Goal: Information Seeking & Learning: Find specific fact

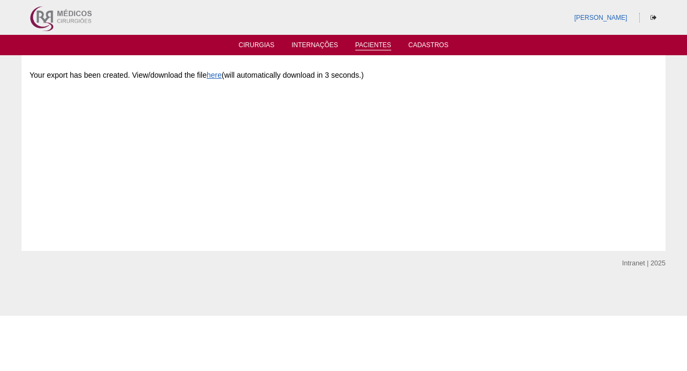
click at [376, 41] on link "Pacientes" at bounding box center [373, 45] width 36 height 9
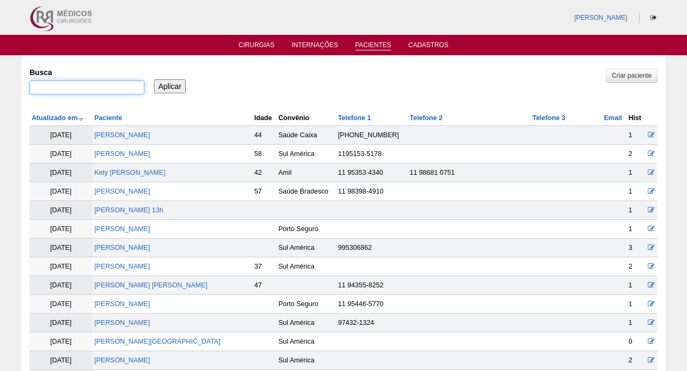
click at [111, 87] on input "Busca" at bounding box center [87, 87] width 115 height 14
paste input "Rita de Cassia Bassi"
type input "Rita de Cassia Bassi"
click at [170, 85] on input "Aplicar" at bounding box center [170, 86] width 32 height 14
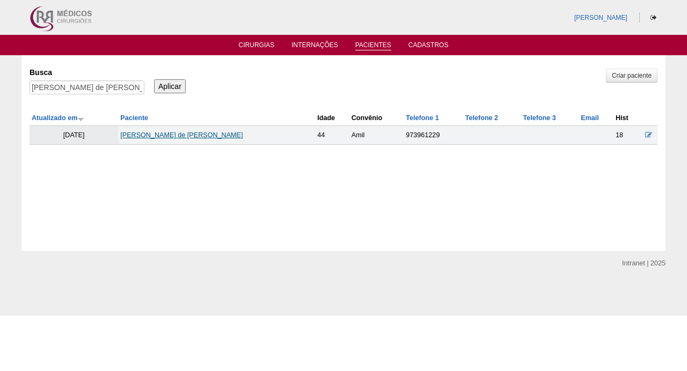
click at [164, 136] on link "[PERSON_NAME] de [PERSON_NAME]" at bounding box center [181, 135] width 122 height 8
click at [115, 95] on div "[PERSON_NAME] de [PERSON_NAME]" at bounding box center [87, 89] width 115 height 19
click at [115, 88] on input "Rita de Cassia Bassi" at bounding box center [87, 87] width 115 height 14
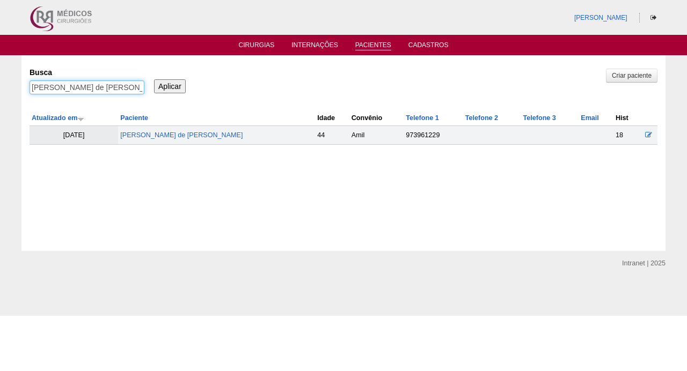
paste input "NAOMI KAMIYA"
type input "NAOMI KAMIYA"
click at [170, 85] on input "Aplicar" at bounding box center [170, 86] width 32 height 14
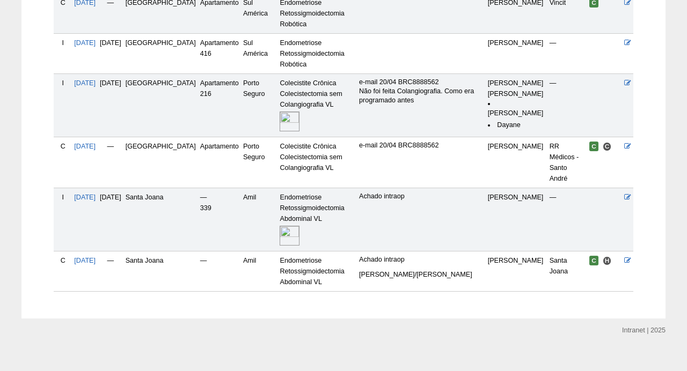
scroll to position [320, 0]
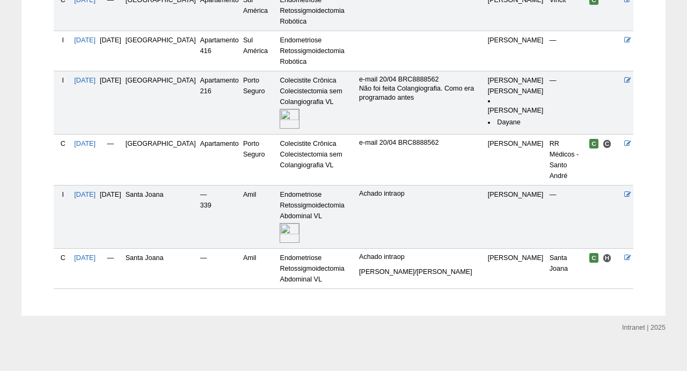
click at [284, 227] on img at bounding box center [290, 233] width 20 height 20
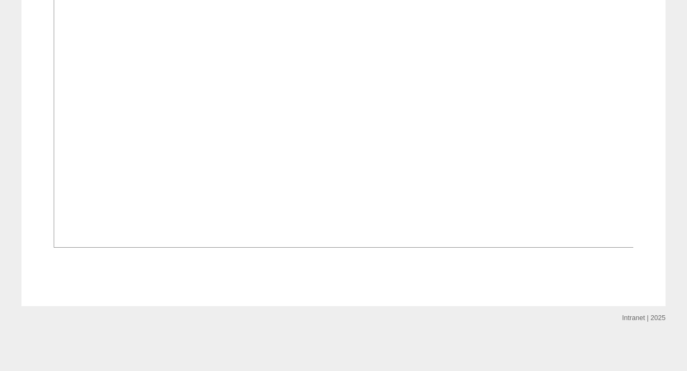
scroll to position [736, 0]
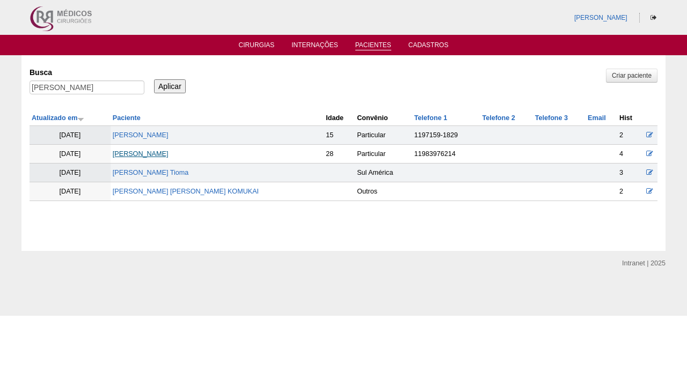
click at [159, 154] on link "NAOMI KAMIYA" at bounding box center [141, 154] width 56 height 8
click at [100, 87] on input "[PERSON_NAME]" at bounding box center [87, 87] width 115 height 14
click at [100, 87] on input "NAOMI KAMIYA" at bounding box center [87, 87] width 115 height 14
paste input "aianne Sabrina Lopes Cruz"
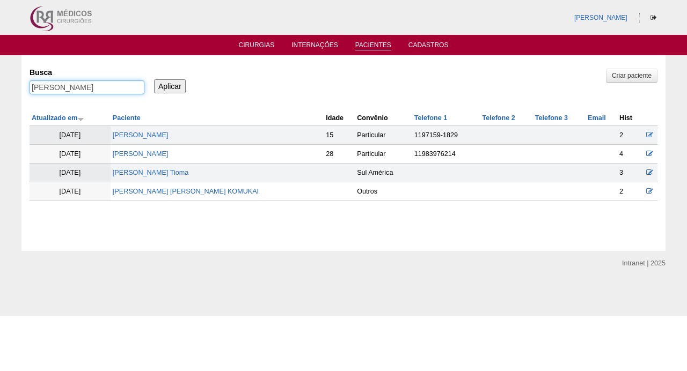
type input "[PERSON_NAME]"
click at [170, 85] on input "Aplicar" at bounding box center [170, 86] width 32 height 14
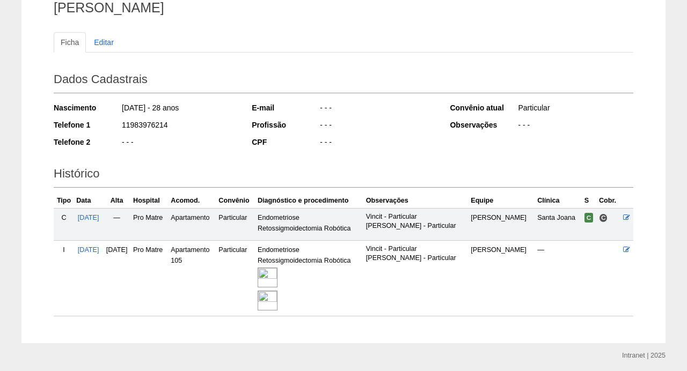
scroll to position [112, 0]
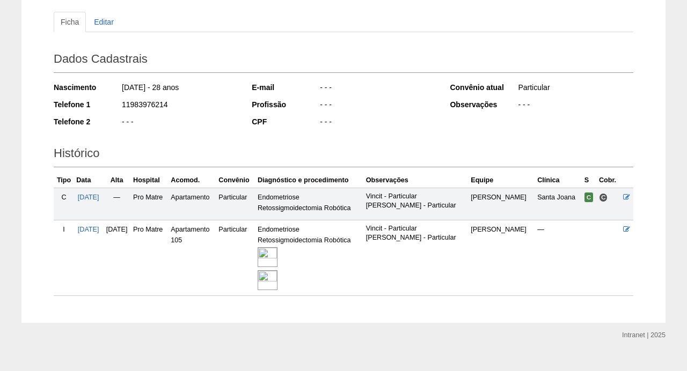
click at [277, 248] on img at bounding box center [268, 257] width 20 height 20
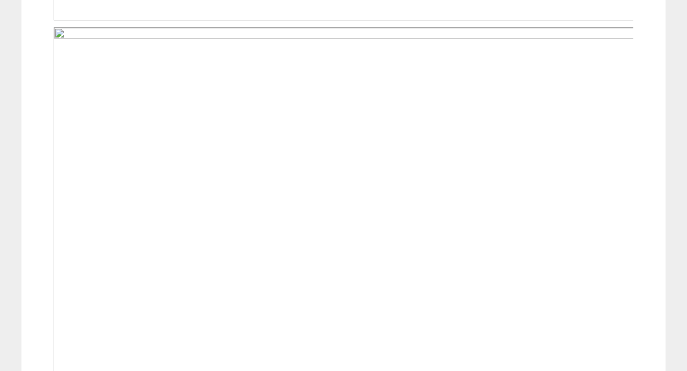
scroll to position [777, 0]
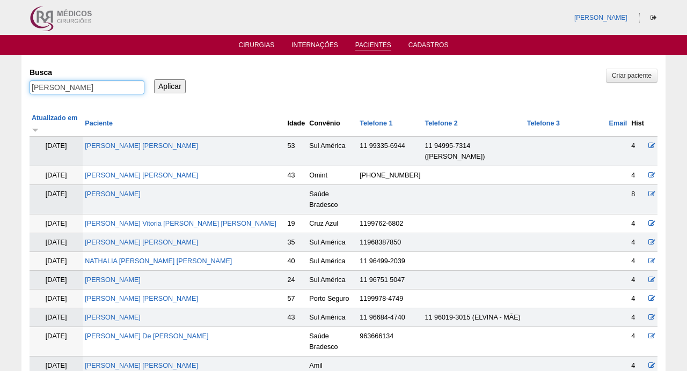
drag, startPoint x: 61, startPoint y: 86, endPoint x: 149, endPoint y: 91, distance: 88.1
type input "Naianne"
click at [170, 85] on input "Aplicar" at bounding box center [170, 86] width 32 height 14
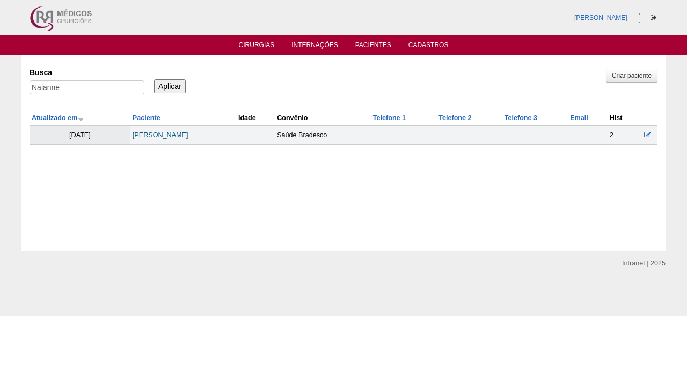
click at [144, 135] on link "[PERSON_NAME]" at bounding box center [161, 135] width 56 height 8
click at [109, 85] on input "Naianne" at bounding box center [87, 87] width 115 height 14
paste input "[PERSON_NAME]"
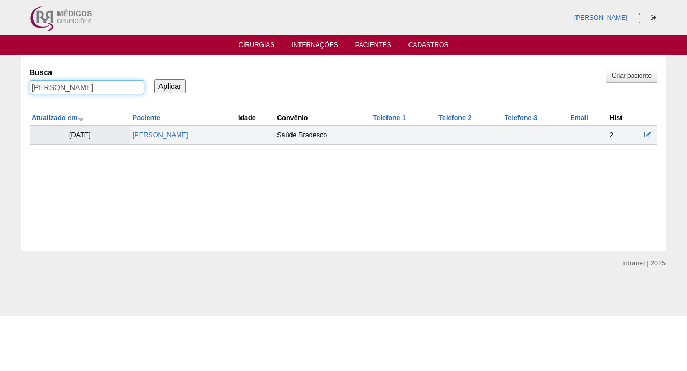
type input "[PERSON_NAME]"
click at [170, 85] on input "Aplicar" at bounding box center [170, 86] width 32 height 14
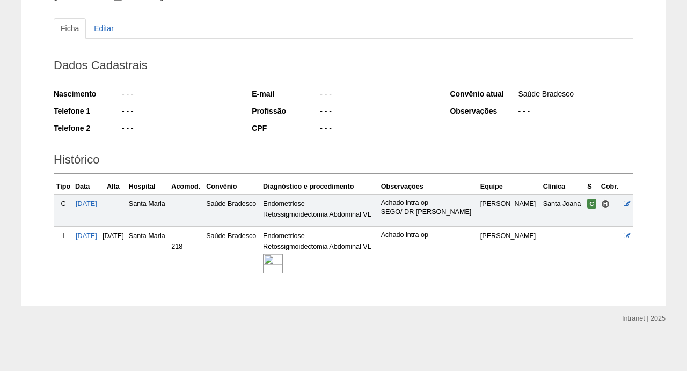
scroll to position [121, 0]
click at [283, 263] on img at bounding box center [273, 264] width 20 height 20
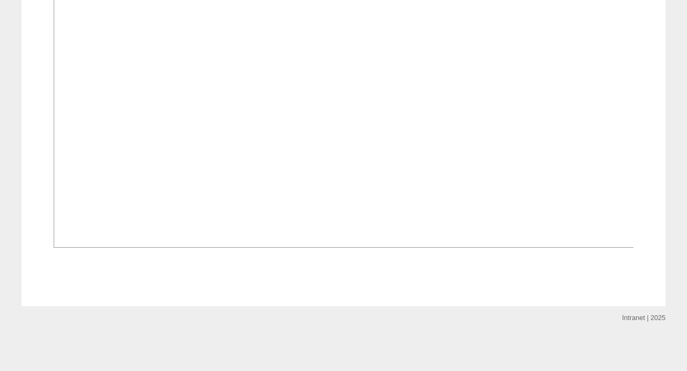
scroll to position [673, 0]
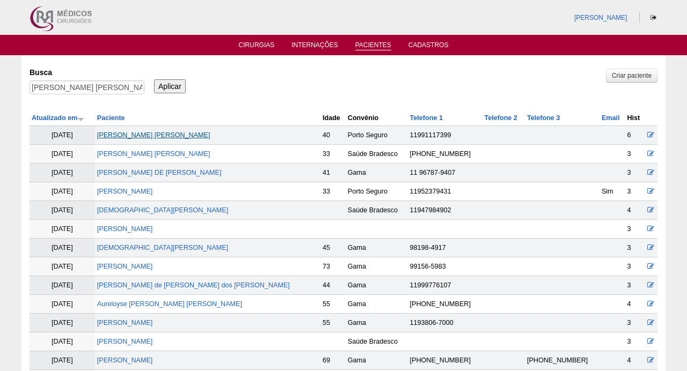
click at [155, 135] on link "[PERSON_NAME] [PERSON_NAME]" at bounding box center [153, 135] width 113 height 8
click at [123, 87] on input "[PERSON_NAME] [PERSON_NAME]" at bounding box center [87, 87] width 115 height 14
paste input "CLAUDINEIA RODRIGUES DE SOUZA"
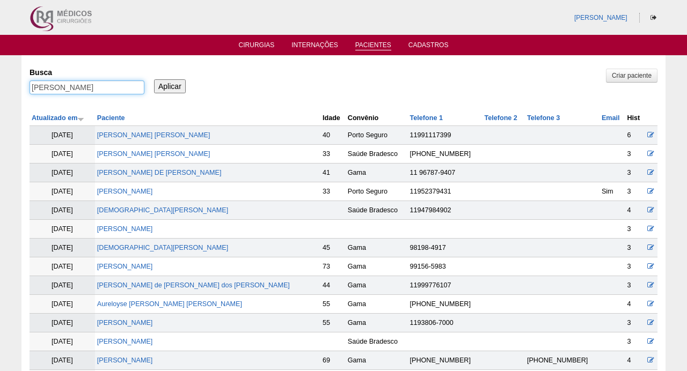
type input "CLAUDINEIA RODRIGUES DE SOUZA"
click at [170, 85] on input "Aplicar" at bounding box center [170, 86] width 32 height 14
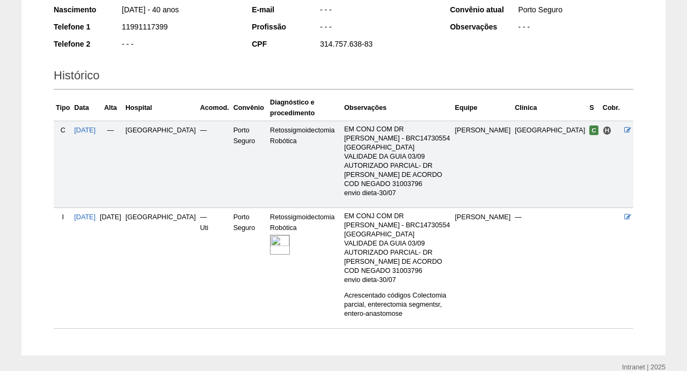
scroll to position [189, 0]
click at [270, 236] on img at bounding box center [280, 246] width 20 height 20
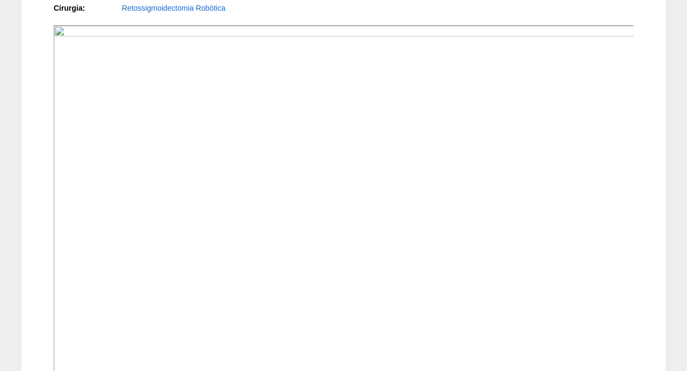
scroll to position [323, 0]
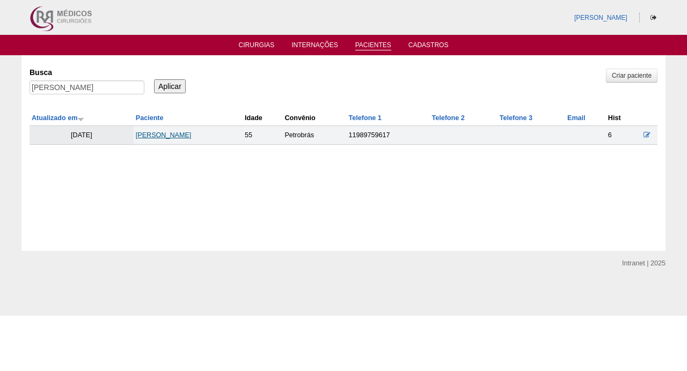
click at [138, 133] on link "[PERSON_NAME]" at bounding box center [164, 135] width 56 height 8
click at [84, 90] on input "[PERSON_NAME]" at bounding box center [87, 87] width 115 height 14
click at [84, 90] on input "CLAUDINEIA RODRIGUES DE SOUZA" at bounding box center [87, 87] width 115 height 14
paste input "DEBORA CASTRO MONTEIRO"
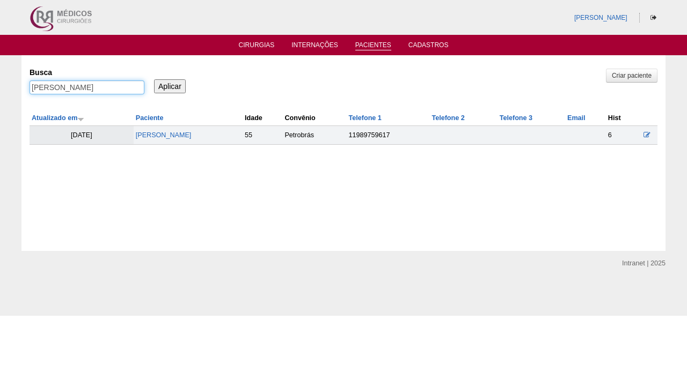
type input "DEBORA CASTRO MONTEIRO"
click at [170, 85] on input "Aplicar" at bounding box center [170, 86] width 32 height 14
click at [171, 85] on input "Aplicar" at bounding box center [170, 86] width 32 height 14
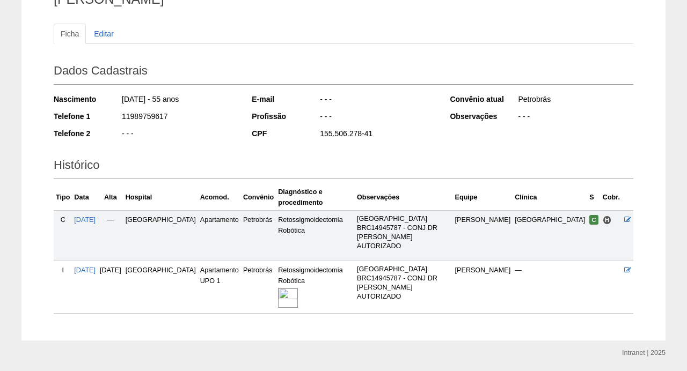
scroll to position [99, 0]
click at [286, 289] on img at bounding box center [288, 299] width 20 height 20
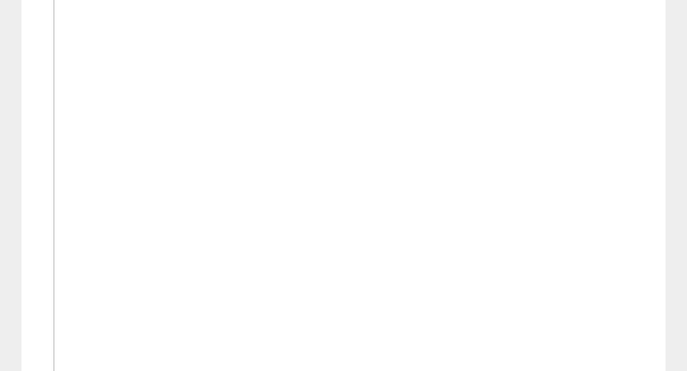
scroll to position [386, 0]
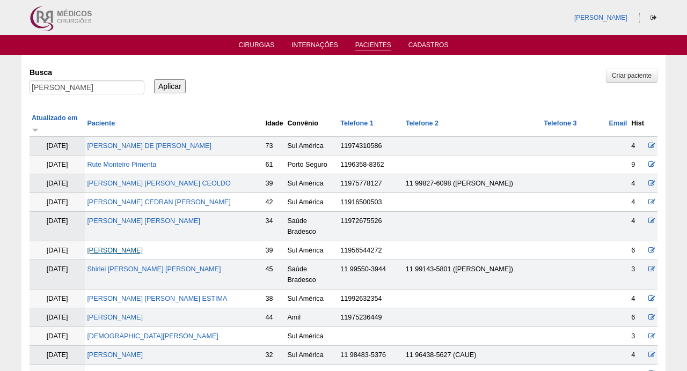
click at [136, 247] on link "[PERSON_NAME]" at bounding box center [115, 251] width 56 height 8
click at [104, 91] on input "[PERSON_NAME]" at bounding box center [87, 87] width 115 height 14
paste input "LEINARA PIRES DE ARRUDA RONDINI"
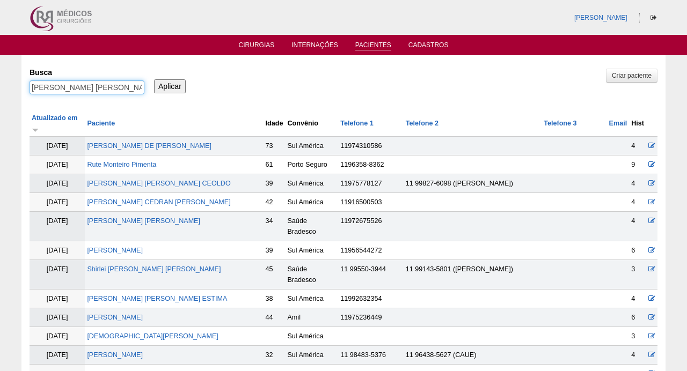
type input "LEINARA PIRES DE ARRUDA RONDINI"
click at [170, 85] on input "Aplicar" at bounding box center [170, 86] width 32 height 14
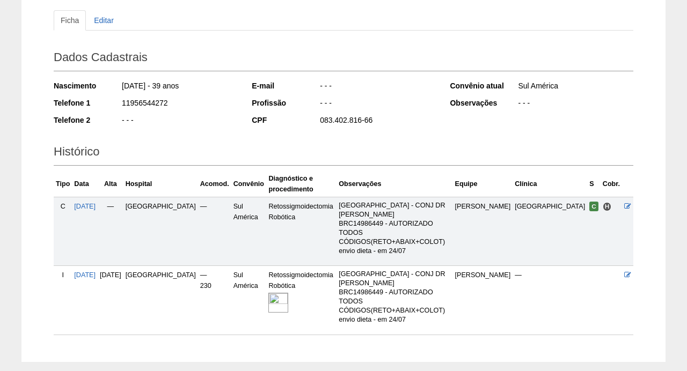
scroll to position [114, 0]
click at [268, 292] on img at bounding box center [278, 302] width 20 height 20
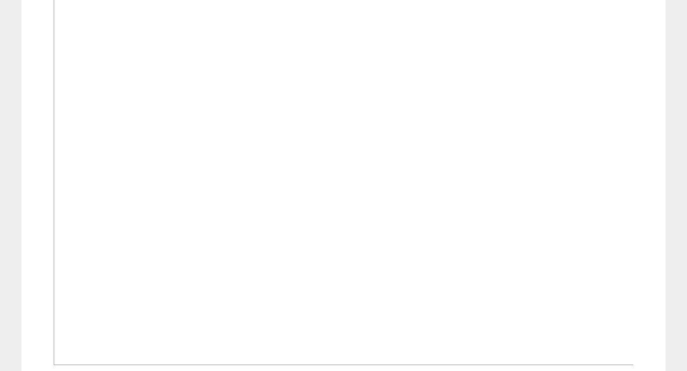
scroll to position [406, 0]
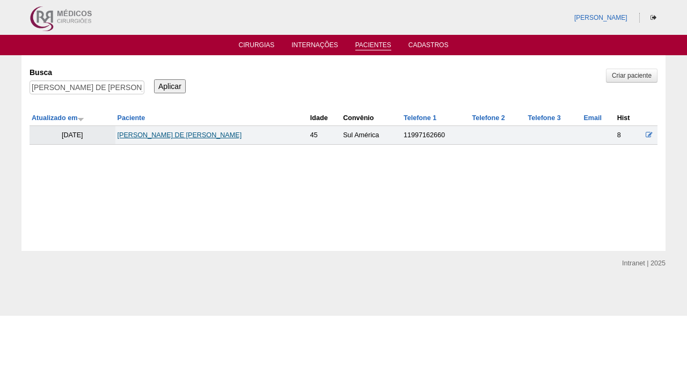
click at [167, 137] on link "[PERSON_NAME] DE [PERSON_NAME]" at bounding box center [179, 135] width 124 height 8
click at [76, 89] on input "[PERSON_NAME] DE [PERSON_NAME]" at bounding box center [87, 87] width 115 height 14
click at [76, 89] on input "LEINARA PIRES DE ARRUDA RONDINI" at bounding box center [87, 87] width 115 height 14
paste input "UANA SOUZA NOGUEIRA"
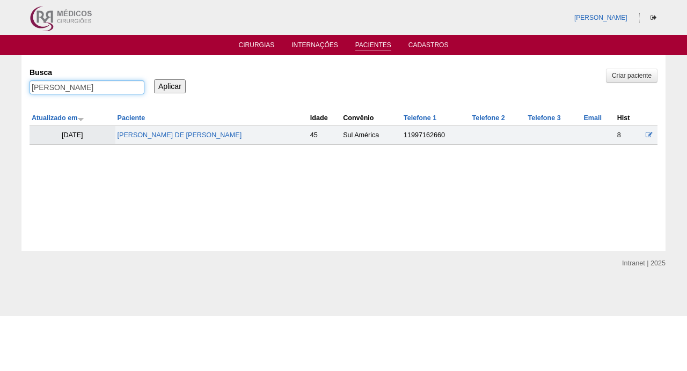
type input "[PERSON_NAME] [PERSON_NAME]"
click at [170, 85] on input "Aplicar" at bounding box center [170, 86] width 32 height 14
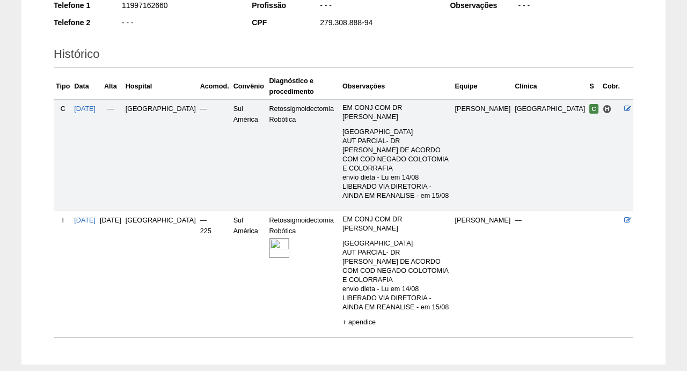
scroll to position [210, 0]
click at [269, 239] on img at bounding box center [279, 249] width 20 height 20
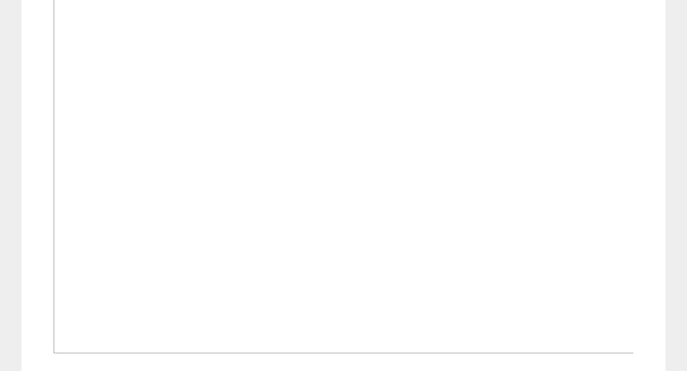
scroll to position [407, 0]
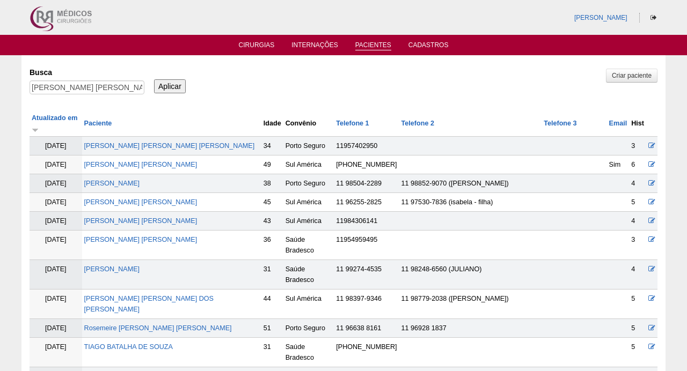
click at [139, 371] on link "[PERSON_NAME] [PERSON_NAME]" at bounding box center [140, 377] width 113 height 8
click at [121, 92] on input "[PERSON_NAME] [PERSON_NAME]" at bounding box center [87, 87] width 115 height 14
click at [121, 92] on input "[PERSON_NAME]" at bounding box center [87, 87] width 115 height 14
paste input "PAULINE ROCHA MEIRA DE CARVALHO"
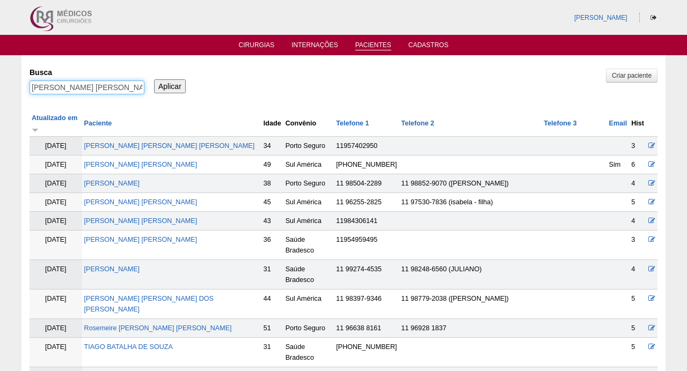
type input "PAULINE ROCHA MEIRA DE CARVALHO"
click at [170, 85] on input "Aplicar" at bounding box center [170, 86] width 32 height 14
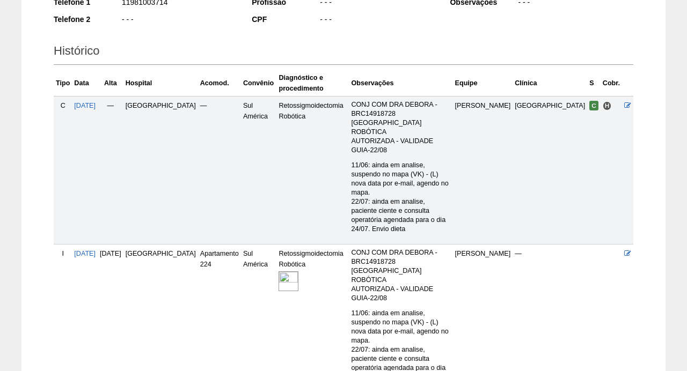
scroll to position [213, 0]
click at [278, 273] on img at bounding box center [288, 283] width 20 height 20
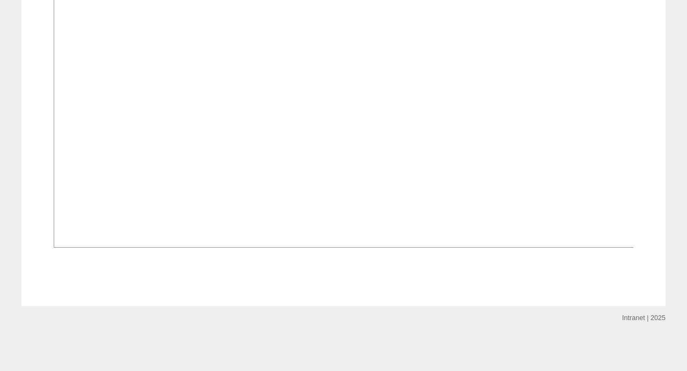
scroll to position [770, 0]
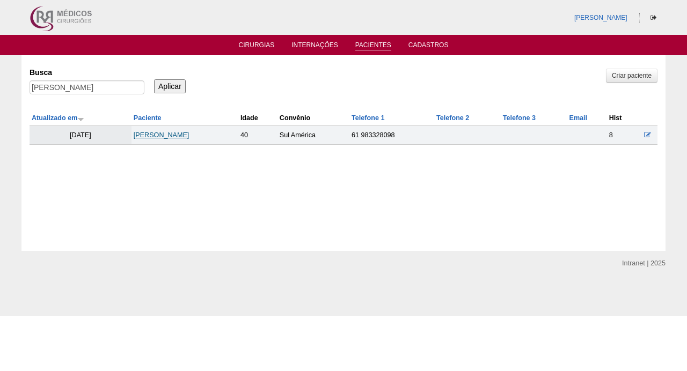
click at [189, 135] on link "[PERSON_NAME]" at bounding box center [162, 135] width 56 height 8
click at [133, 87] on input "[PERSON_NAME]" at bounding box center [87, 87] width 115 height 14
click at [133, 87] on input "PAULINE ROCHA MEIRA DE CARVALHO" at bounding box center [87, 87] width 115 height 14
paste input "MARIA ISABEL RODRIGUES SAN"
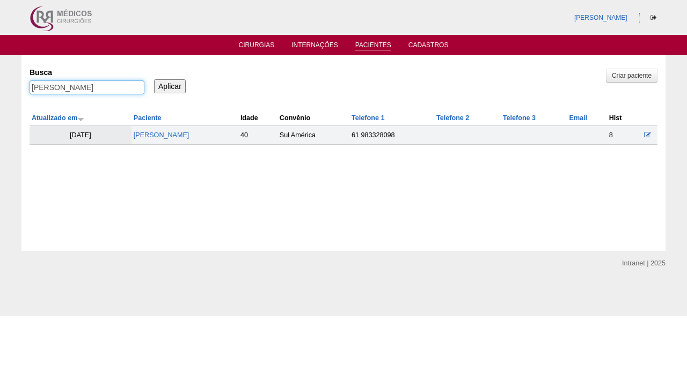
type input "[PERSON_NAME]"
click at [170, 85] on input "Aplicar" at bounding box center [170, 86] width 32 height 14
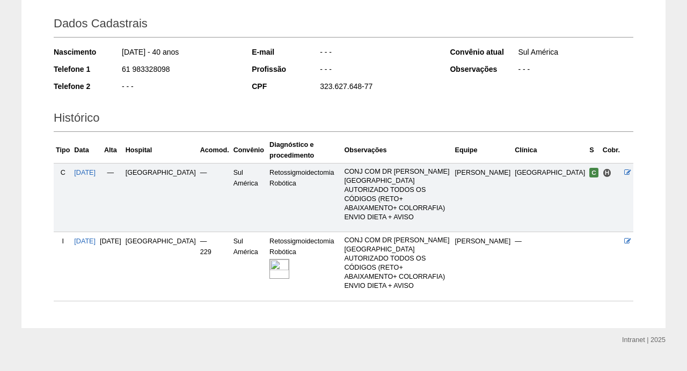
scroll to position [146, 0]
click at [270, 260] on img at bounding box center [279, 270] width 20 height 20
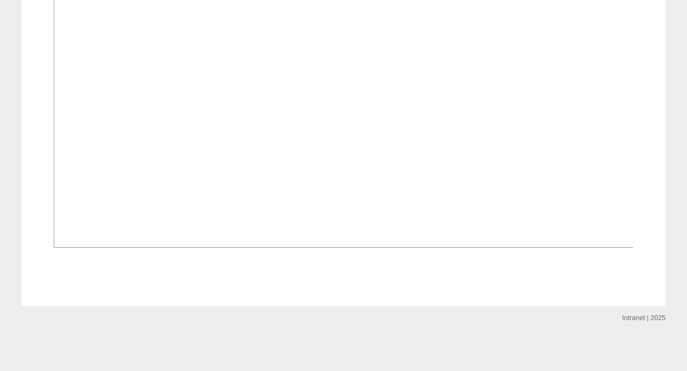
scroll to position [741, 0]
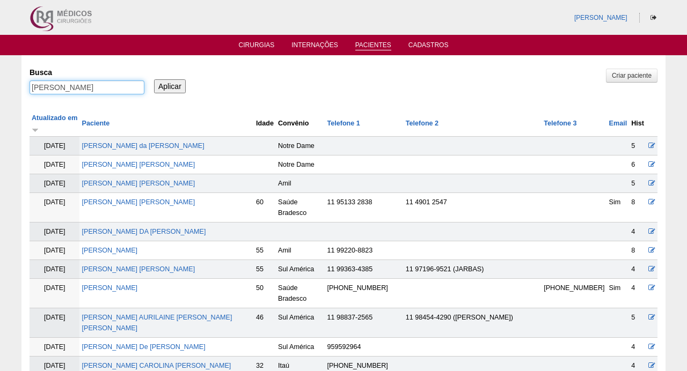
drag, startPoint x: 83, startPoint y: 89, endPoint x: 222, endPoint y: 99, distance: 139.4
click at [120, 85] on input "[PERSON_NAME]" at bounding box center [87, 87] width 115 height 14
drag, startPoint x: 120, startPoint y: 85, endPoint x: 26, endPoint y: 90, distance: 93.5
type input "SANO"
click at [170, 85] on input "Aplicar" at bounding box center [170, 86] width 32 height 14
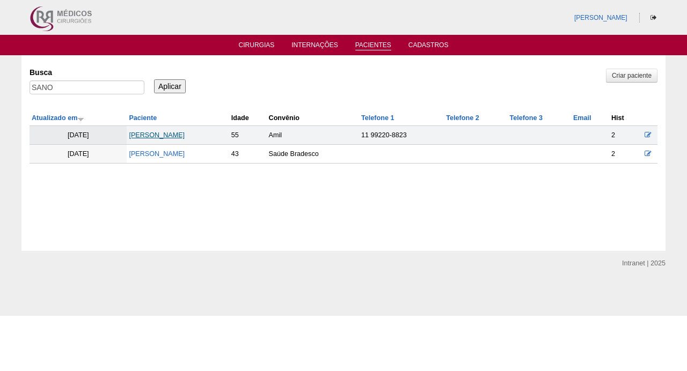
click at [185, 133] on link "[PERSON_NAME]" at bounding box center [157, 135] width 56 height 8
click at [89, 88] on input "SANO" at bounding box center [87, 87] width 115 height 14
paste input "Joviana Maria de Paula Silva"
type input "Joviana Maria de Paula Silva"
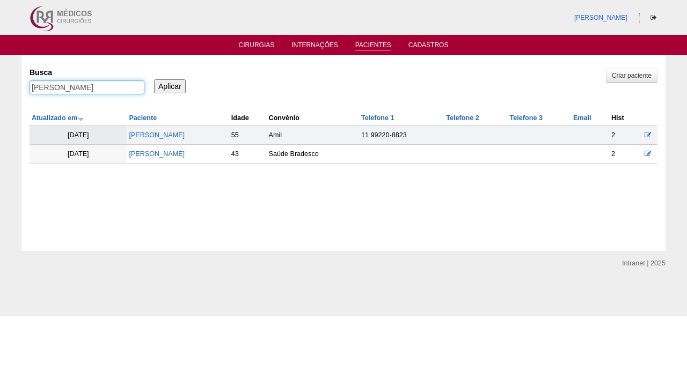
click at [170, 85] on input "Aplicar" at bounding box center [170, 86] width 32 height 14
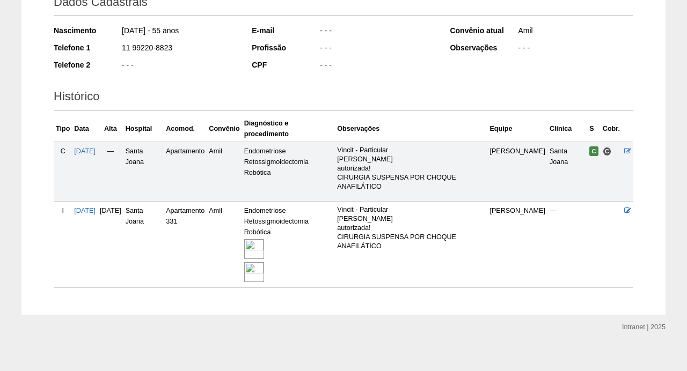
scroll to position [168, 0]
click at [264, 248] on img at bounding box center [254, 249] width 20 height 20
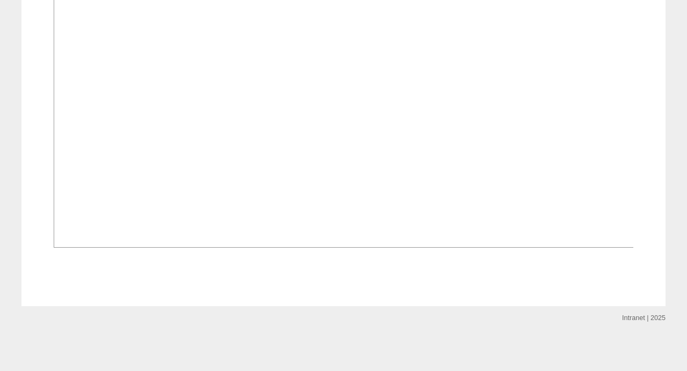
scroll to position [1131, 0]
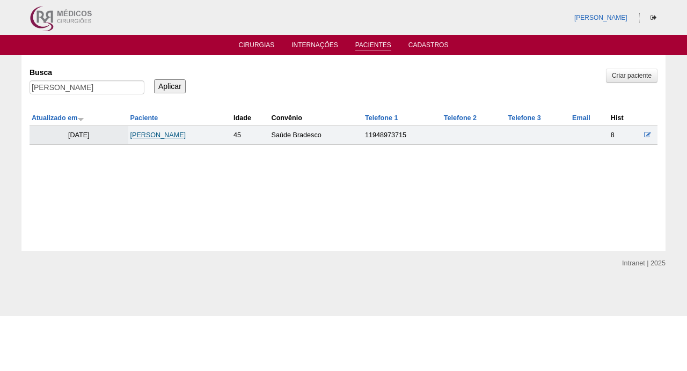
click at [155, 134] on link "[PERSON_NAME]" at bounding box center [158, 135] width 56 height 8
click at [136, 84] on input "[PERSON_NAME]" at bounding box center [87, 87] width 115 height 14
paste input "TEREZA CRISTINA SETUKO FUZA"
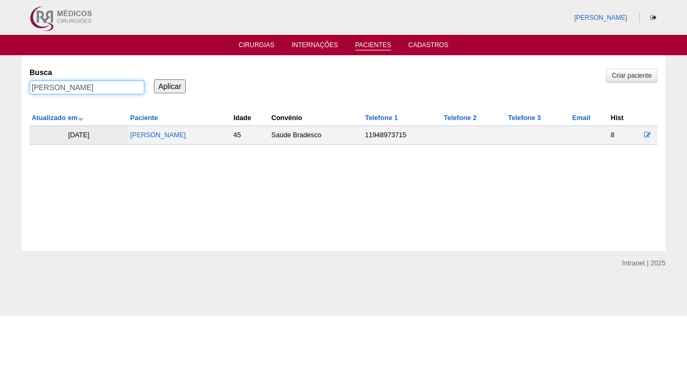
type input "TEREZA CRISTINA SETUKO FUZA"
click at [170, 85] on input "Aplicar" at bounding box center [170, 86] width 32 height 14
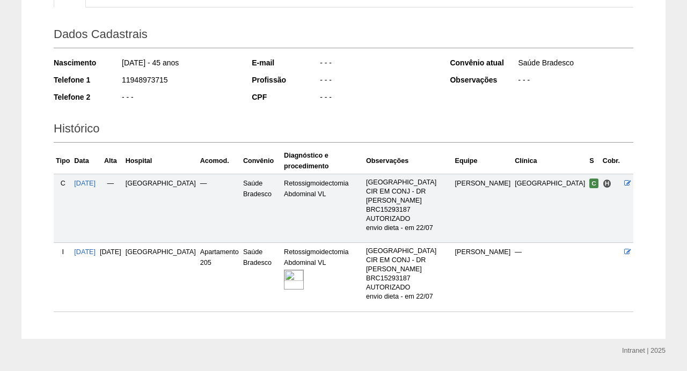
scroll to position [136, 0]
click at [299, 270] on img at bounding box center [294, 280] width 20 height 20
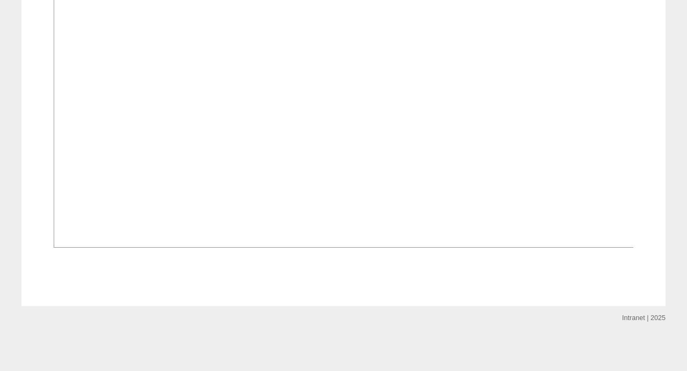
scroll to position [1034, 0]
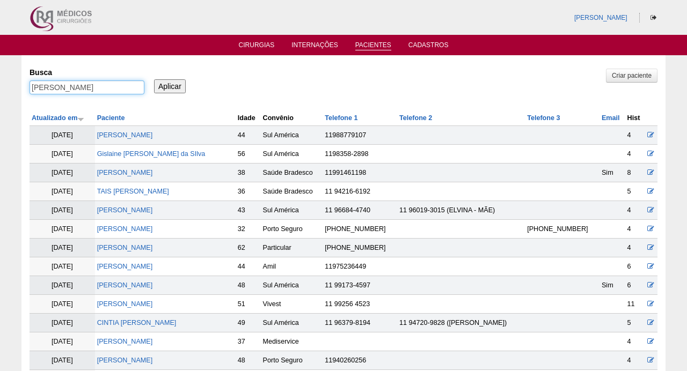
drag, startPoint x: 98, startPoint y: 85, endPoint x: 0, endPoint y: 90, distance: 97.7
type input "SETUKO FUZA"
click at [170, 85] on input "Aplicar" at bounding box center [170, 86] width 32 height 14
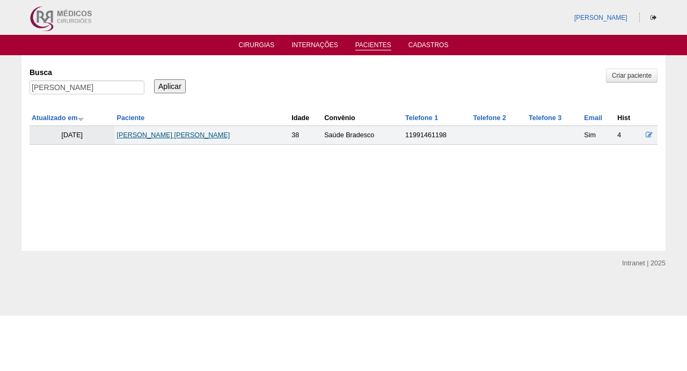
click at [164, 136] on link "[PERSON_NAME] [PERSON_NAME]" at bounding box center [172, 135] width 113 height 8
click at [120, 83] on input "SETUKO FUZA" at bounding box center [87, 87] width 115 height 14
paste input "[PERSON_NAME]"
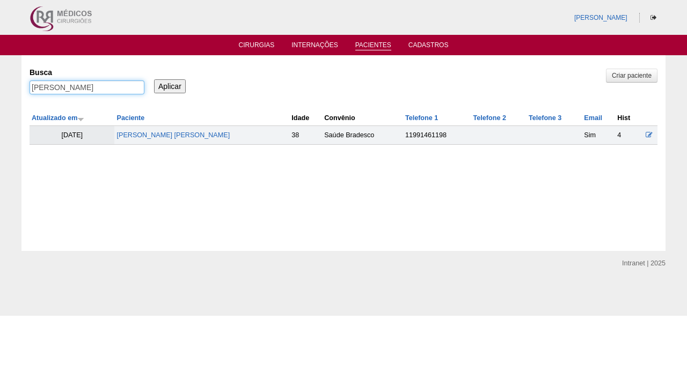
type input "[PERSON_NAME]"
click at [170, 85] on input "Aplicar" at bounding box center [170, 86] width 32 height 14
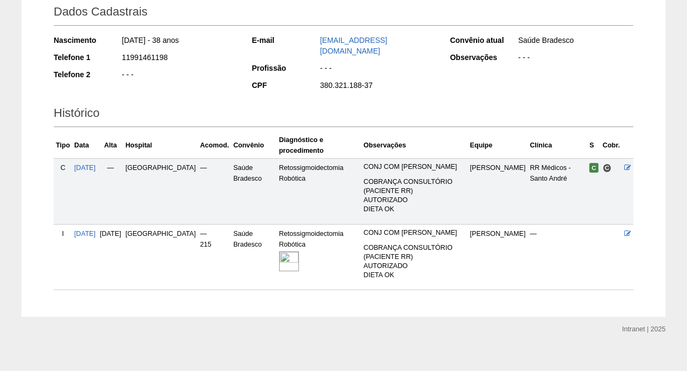
scroll to position [158, 0]
click at [279, 253] on img at bounding box center [289, 262] width 20 height 20
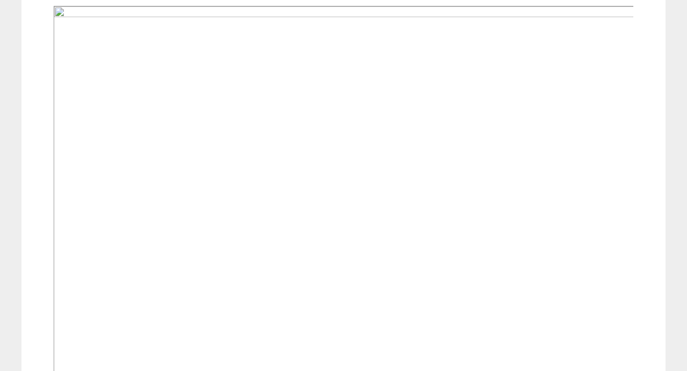
scroll to position [388, 0]
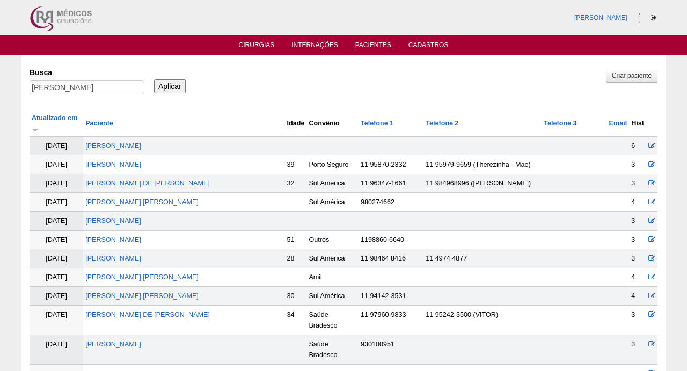
click at [165, 137] on td "[PERSON_NAME]" at bounding box center [183, 146] width 201 height 19
click at [141, 142] on link "[PERSON_NAME]" at bounding box center [113, 146] width 56 height 8
click at [114, 86] on input "[PERSON_NAME]" at bounding box center [87, 87] width 115 height 14
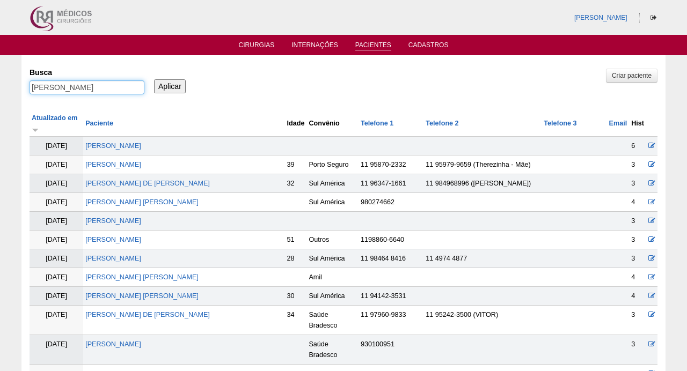
paste input "ANDRESSA FERREIRA DE SOUSA SILVA"
type input "ANDRESSA FERREIRA DE SOUSA SILVA"
click at [170, 85] on input "Aplicar" at bounding box center [170, 86] width 32 height 14
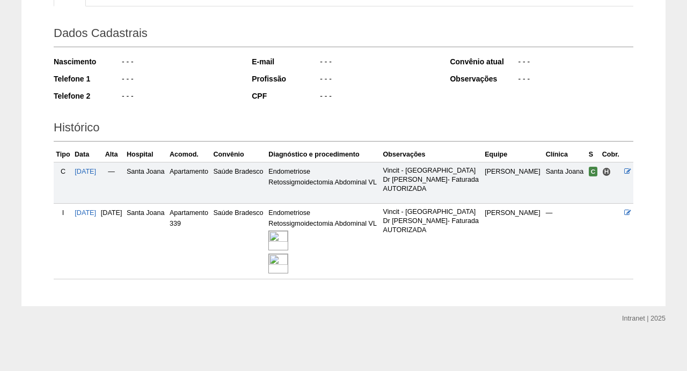
scroll to position [153, 0]
click at [288, 240] on img at bounding box center [278, 241] width 20 height 20
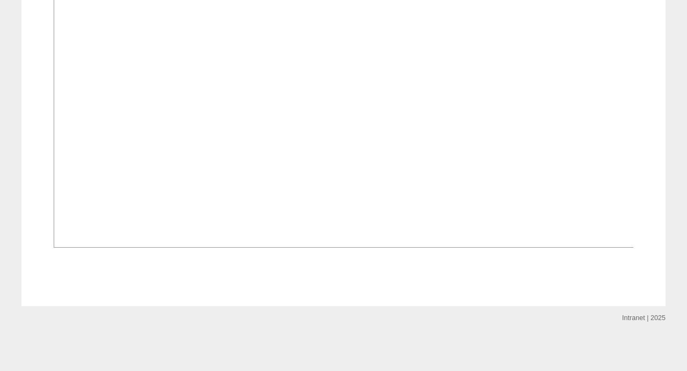
scroll to position [1021, 0]
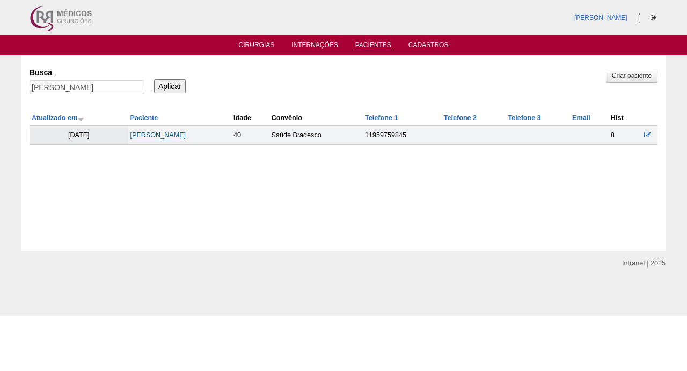
click at [131, 133] on link "ANDRESSA FERREIRA DE SOUSA SILVA" at bounding box center [158, 135] width 56 height 8
click at [122, 86] on input "ANDRESSA FERREIRA DE SOUSA SILVA" at bounding box center [87, 87] width 115 height 14
paste input "TWEENY TOCA DA SILVA MARTIN"
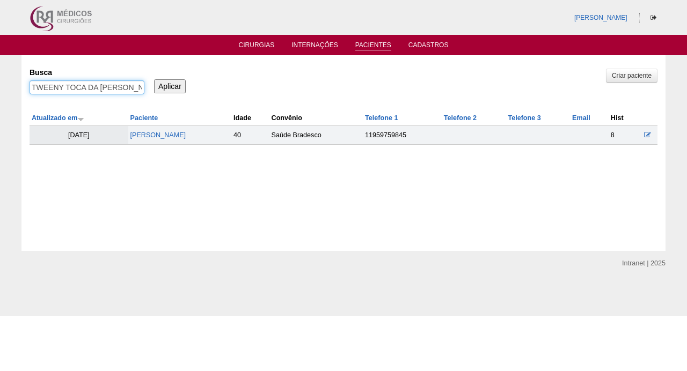
type input "TWEENY TOCA DA SILVA MARTIN"
click at [170, 85] on input "Aplicar" at bounding box center [170, 86] width 32 height 14
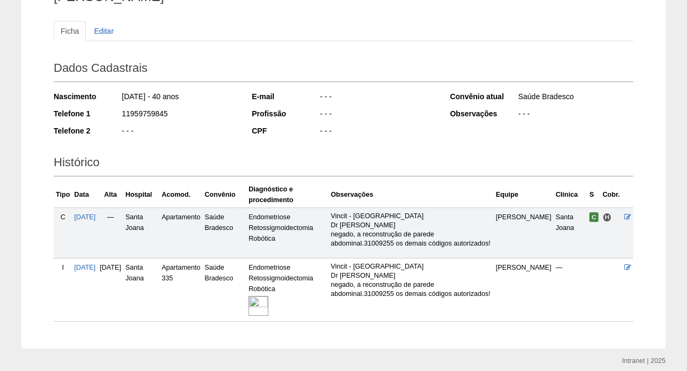
scroll to position [103, 0]
click at [268, 302] on img at bounding box center [258, 306] width 20 height 20
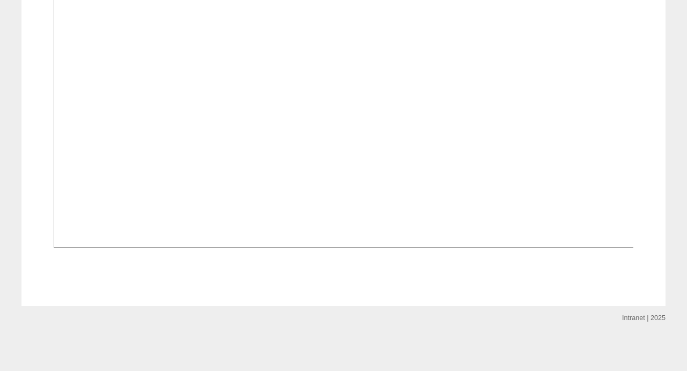
scroll to position [834, 0]
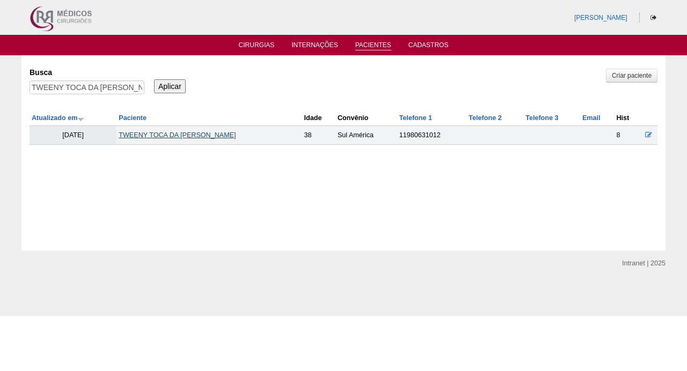
click at [173, 135] on link "TWEENY TOCA DA SILVA MARTIN" at bounding box center [177, 135] width 117 height 8
click at [130, 88] on input "TWEENY TOCA DA SILVA MARTIN" at bounding box center [87, 87] width 115 height 14
paste input "MARCIA MOREIRA RIBEIRO"
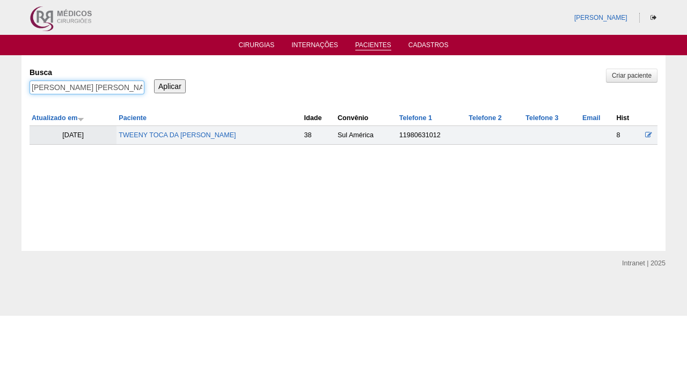
type input "MARCIA MOREIRA RIBEIRO"
click at [170, 85] on input "Aplicar" at bounding box center [170, 86] width 32 height 14
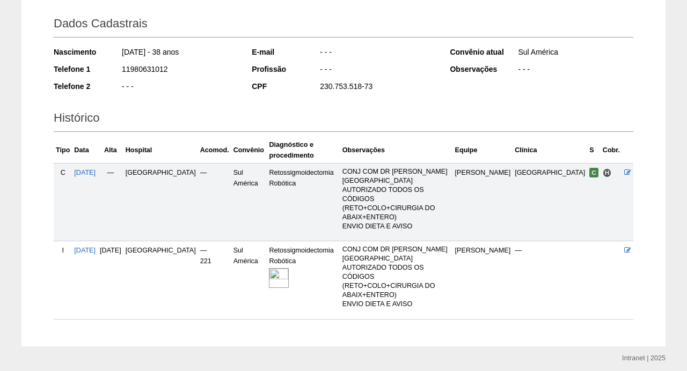
scroll to position [146, 0]
click at [269, 269] on img at bounding box center [279, 279] width 20 height 20
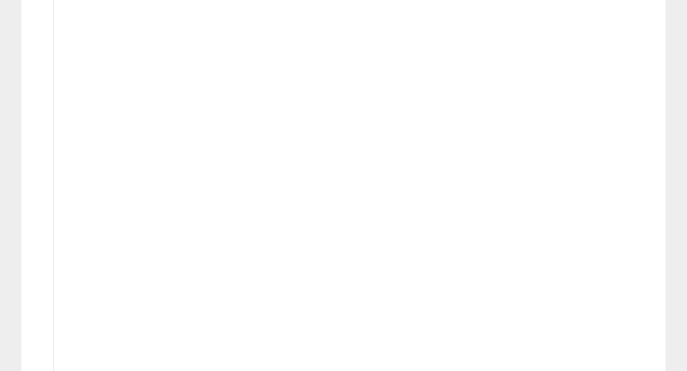
scroll to position [356, 0]
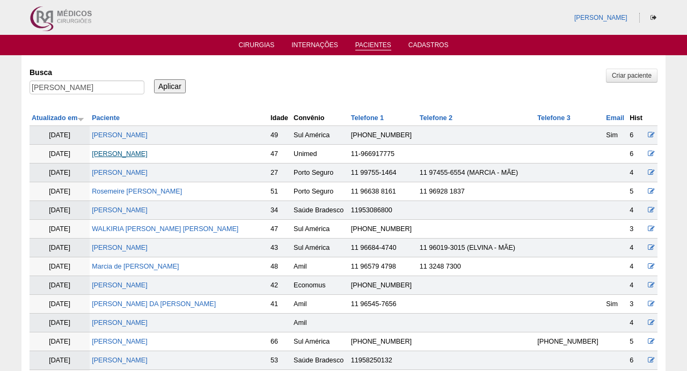
click at [148, 155] on link "[PERSON_NAME]" at bounding box center [120, 154] width 56 height 8
click at [86, 92] on input "[PERSON_NAME]" at bounding box center [87, 87] width 115 height 14
click at [86, 92] on input "MARCIA MOREIRA RIBEIRO" at bounding box center [87, 87] width 115 height 14
click at [86, 92] on input "[PERSON_NAME]" at bounding box center [87, 87] width 115 height 14
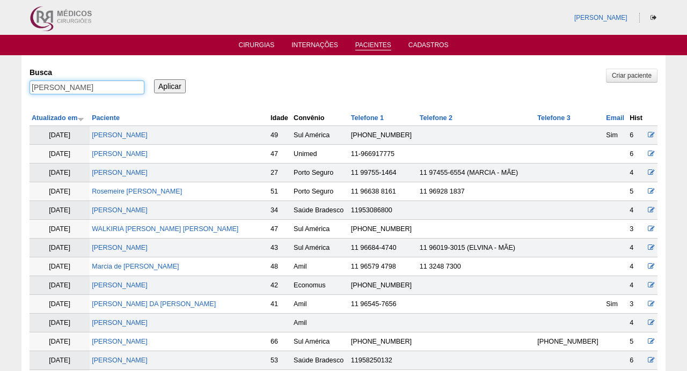
click at [86, 92] on input "[PERSON_NAME]" at bounding box center [87, 87] width 115 height 14
paste input "SIMONE MOURA DA SILVA ROJ"
type input "SIMONE MOURA DA SILVA ROJO"
click at [170, 85] on input "Aplicar" at bounding box center [170, 86] width 32 height 14
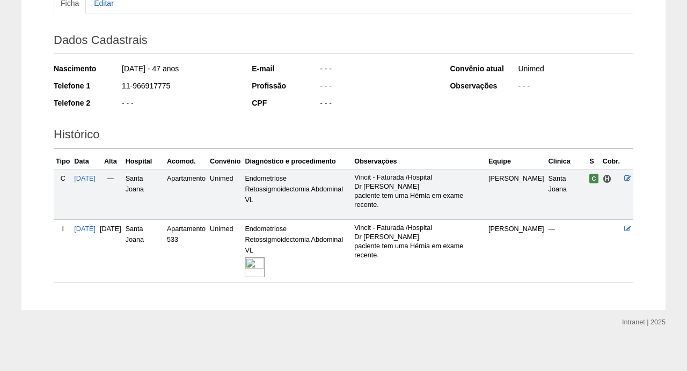
scroll to position [130, 0]
click at [264, 264] on img at bounding box center [255, 268] width 20 height 20
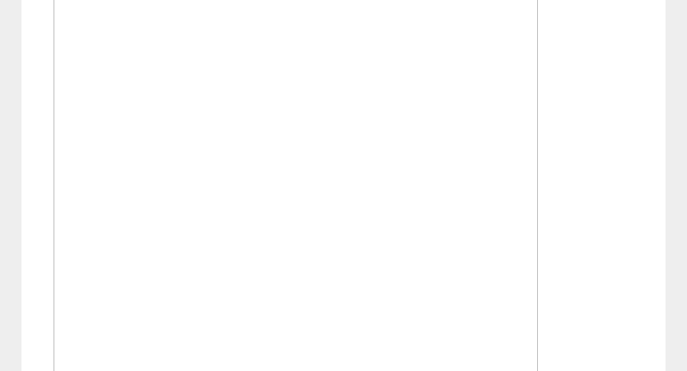
scroll to position [726, 0]
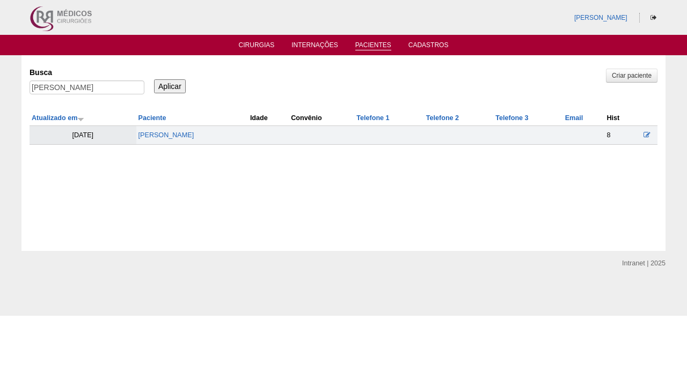
click at [182, 129] on td "[PERSON_NAME]" at bounding box center [192, 135] width 112 height 19
click at [182, 137] on link "[PERSON_NAME]" at bounding box center [166, 135] width 56 height 8
click at [98, 88] on input "[PERSON_NAME]" at bounding box center [87, 87] width 115 height 14
click at [98, 88] on input "SIMONE MOURA DA SILVA ROJO" at bounding box center [87, 87] width 115 height 14
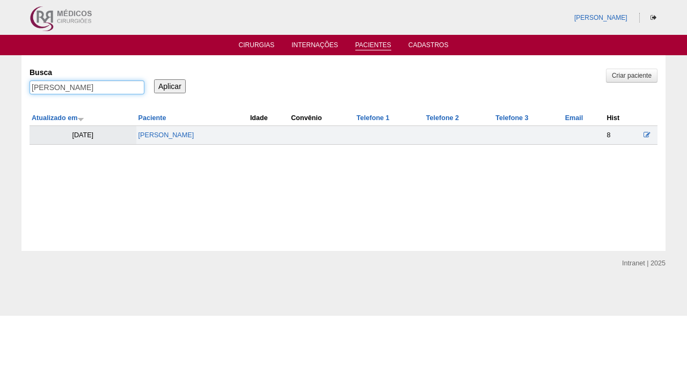
paste input "REGIANE ALVES DE ALMEIDA CRISPIM"
type input "REGIANE ALVES DE ALMEIDA CRISPIM"
click at [170, 85] on input "Aplicar" at bounding box center [170, 86] width 32 height 14
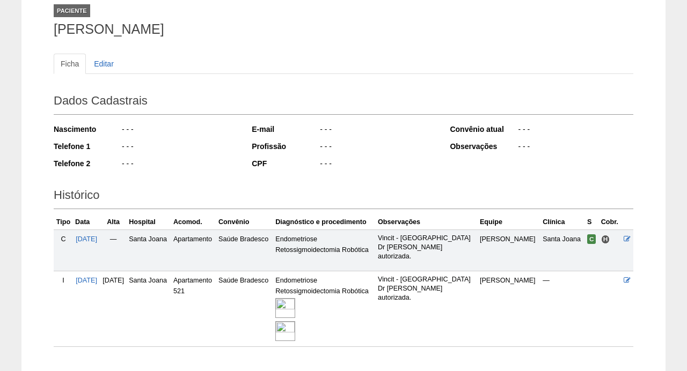
scroll to position [133, 0]
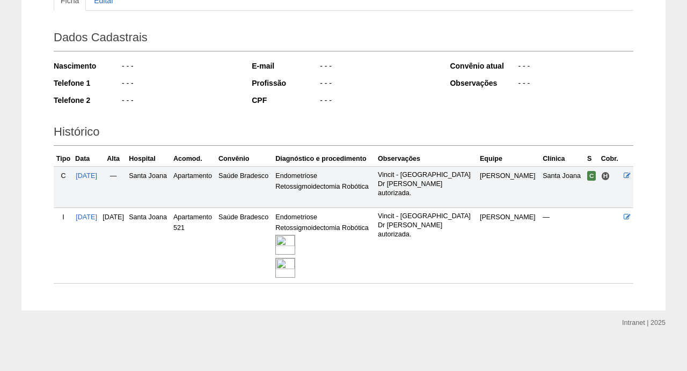
click at [295, 240] on img at bounding box center [285, 245] width 20 height 20
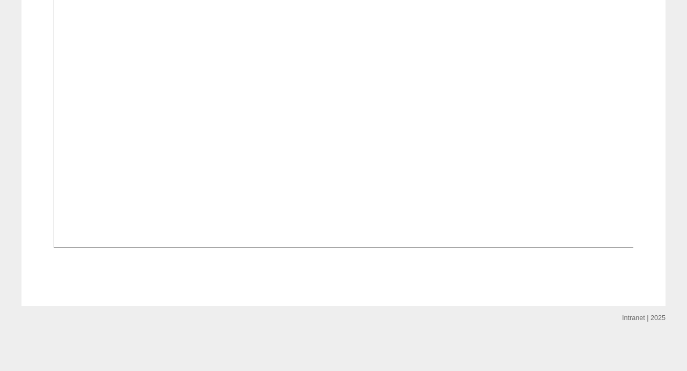
scroll to position [1483, 0]
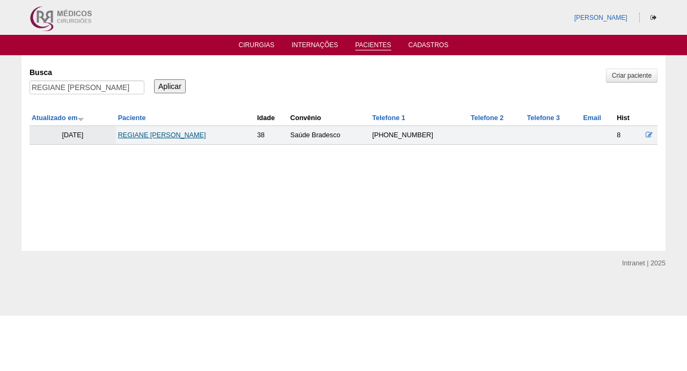
click at [192, 132] on link "REGIANE [PERSON_NAME]" at bounding box center [162, 135] width 88 height 8
click at [126, 90] on input "REGIANE ALVES DE ALMEIDA CRISPIM" at bounding box center [87, 87] width 115 height 14
paste input "GIOVANNA PARDINI CANSIAN"
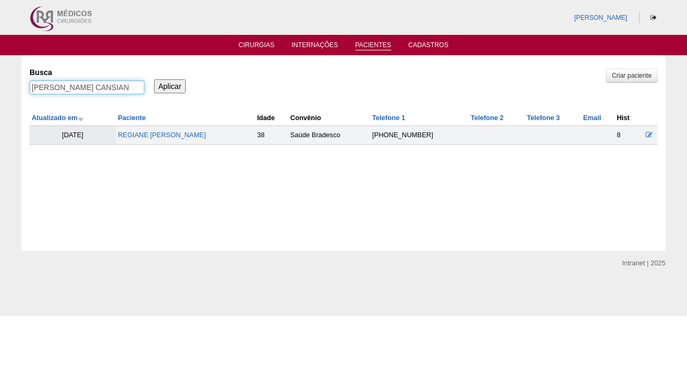
type input "GIOVANNA PARDINI CANSIAN"
click at [170, 85] on input "Aplicar" at bounding box center [170, 86] width 32 height 14
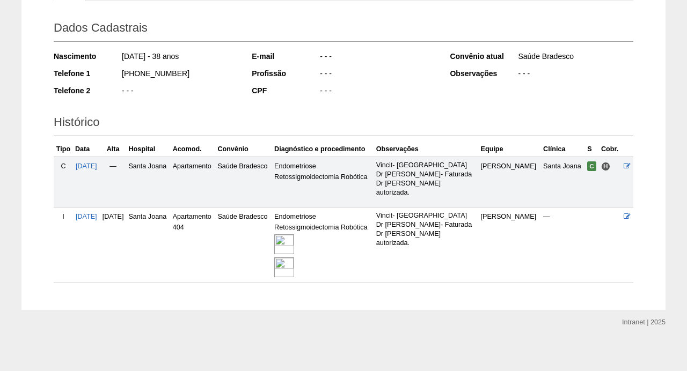
scroll to position [142, 0]
click at [294, 241] on img at bounding box center [284, 245] width 20 height 20
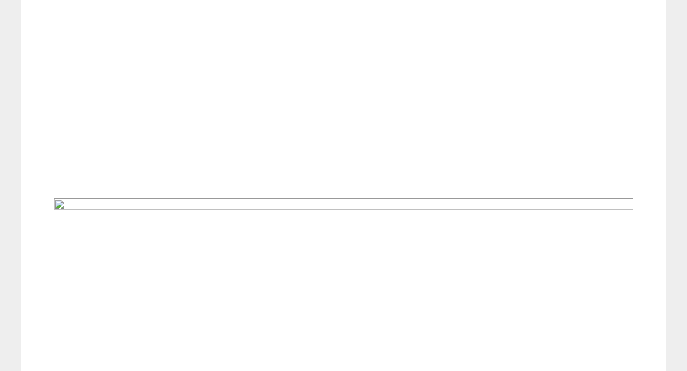
scroll to position [791, 0]
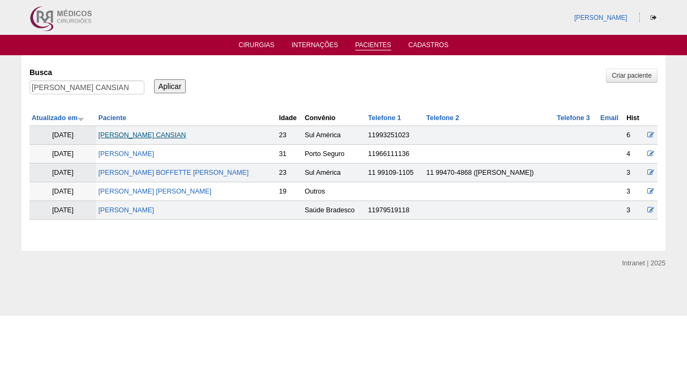
click at [174, 137] on link "[PERSON_NAME] CANSIAN" at bounding box center [141, 135] width 87 height 8
click at [124, 87] on input "GIOVANNA PARDINI CANSIAN" at bounding box center [87, 87] width 115 height 14
paste input "LIZIANE SOUSA DA SILVA FERREIRA"
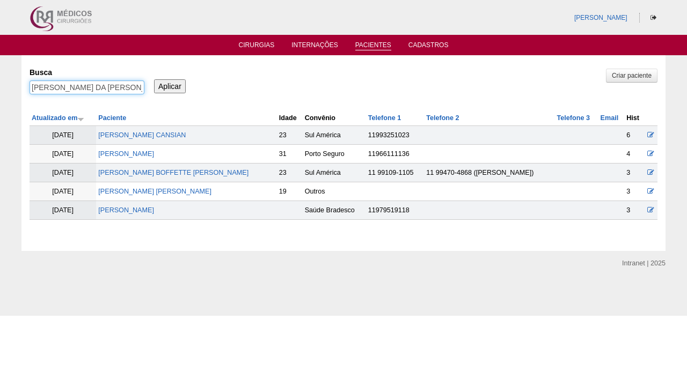
type input "LIZIANE SOUSA DA SILVA FERREIRA"
click at [170, 85] on input "Aplicar" at bounding box center [170, 86] width 32 height 14
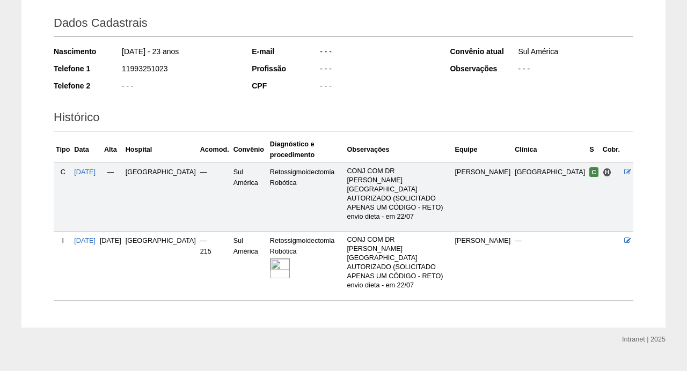
scroll to position [146, 0]
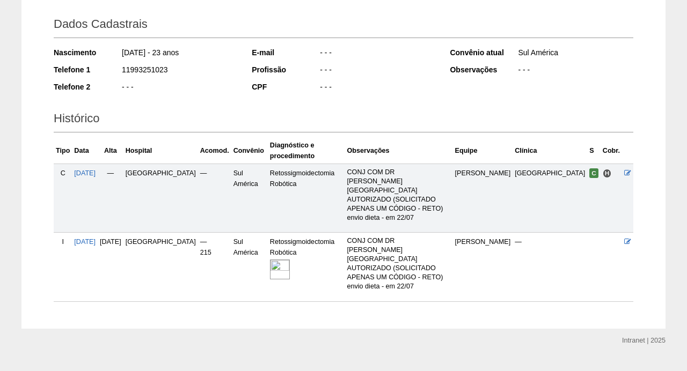
click at [273, 260] on img at bounding box center [280, 270] width 20 height 20
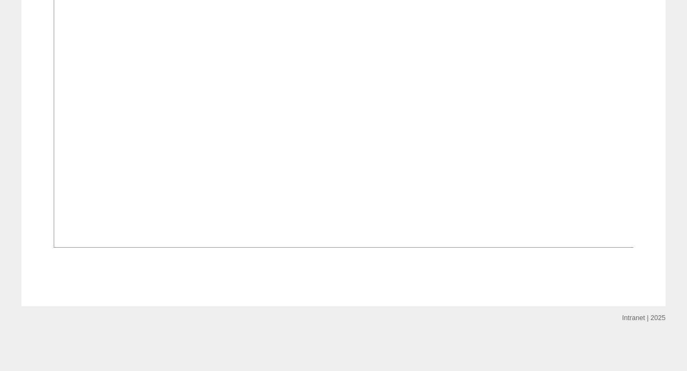
scroll to position [774, 0]
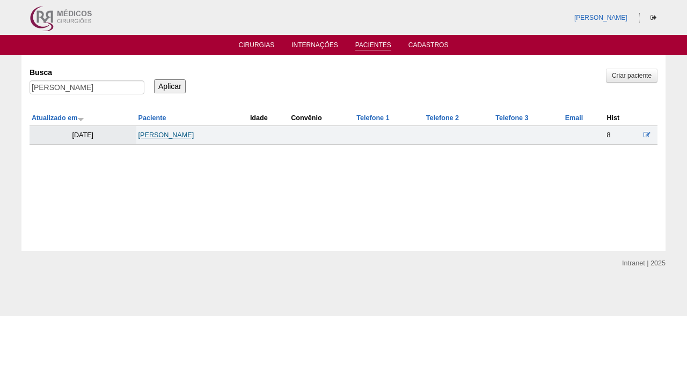
click at [167, 136] on link "[PERSON_NAME]" at bounding box center [166, 135] width 56 height 8
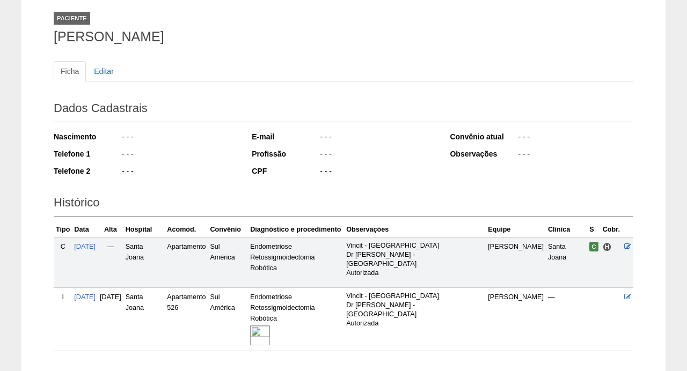
scroll to position [102, 0]
